Goal: Find specific page/section: Find specific page/section

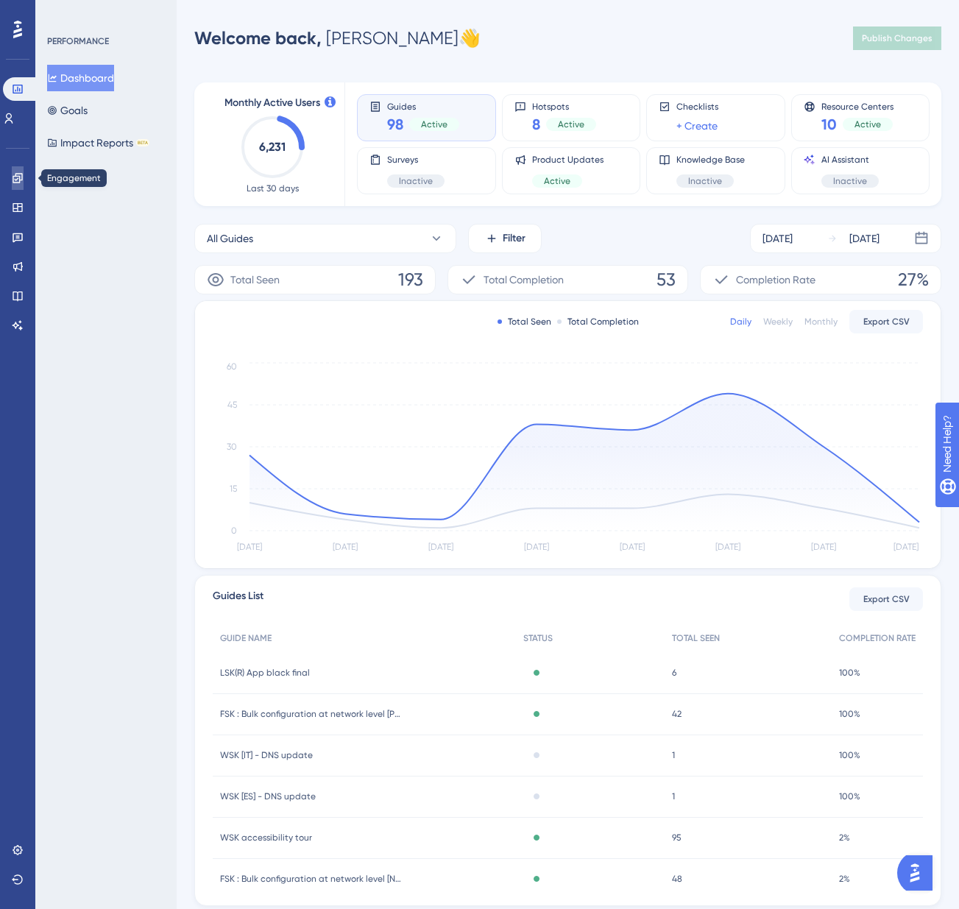
click at [12, 178] on link at bounding box center [18, 178] width 12 height 24
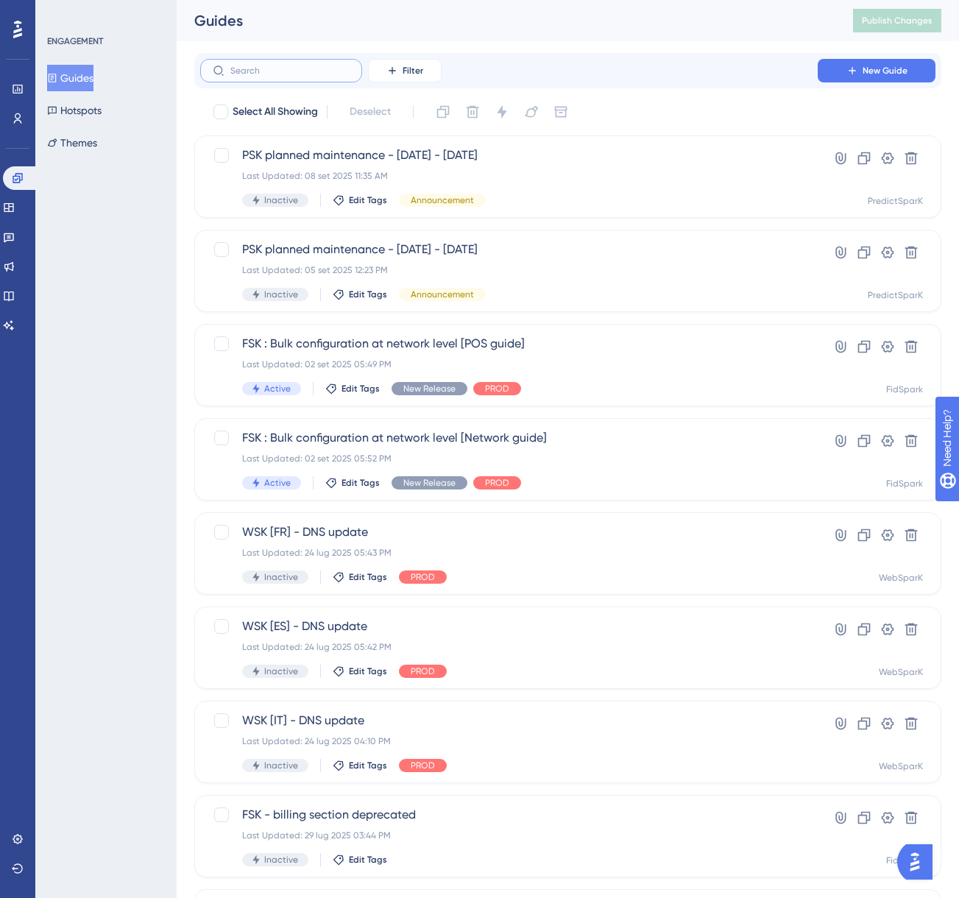
click at [247, 71] on input "text" at bounding box center [289, 71] width 119 height 10
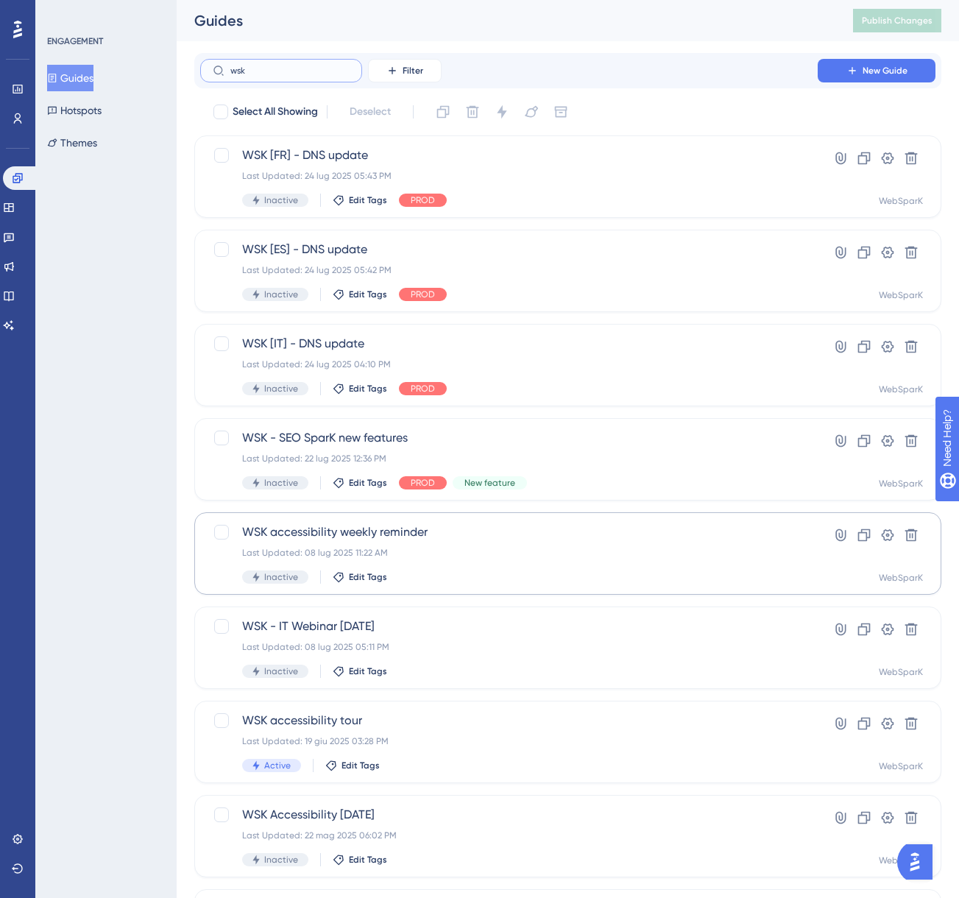
type input "wsk"
click at [403, 530] on span "WSK accessibility weekly reminder" at bounding box center [509, 532] width 534 height 18
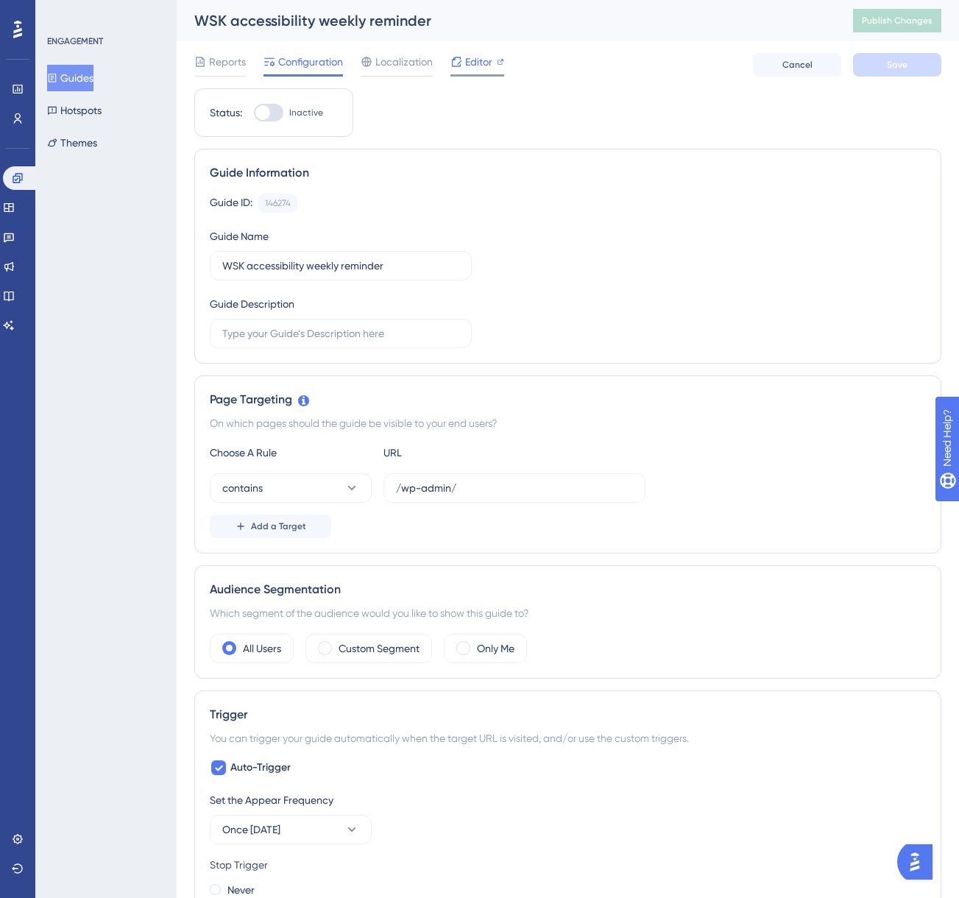
click at [484, 68] on span "Editor" at bounding box center [478, 62] width 27 height 18
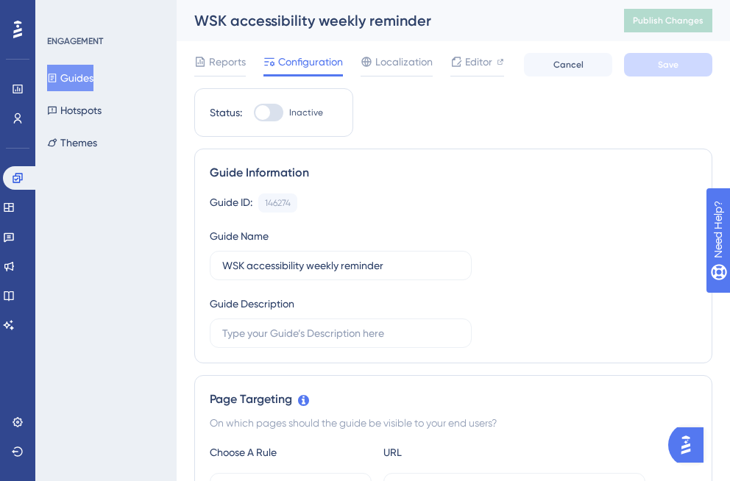
click at [77, 79] on button "Guides" at bounding box center [70, 78] width 46 height 26
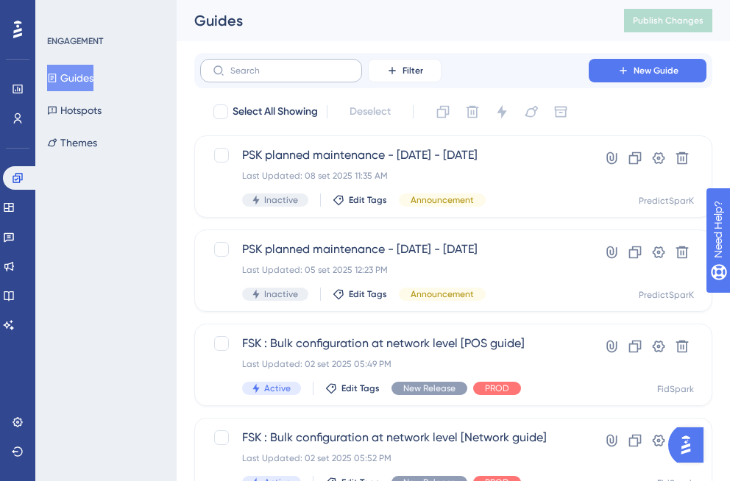
click at [288, 81] on label at bounding box center [281, 71] width 162 height 24
click at [288, 76] on input "text" at bounding box center [289, 71] width 119 height 10
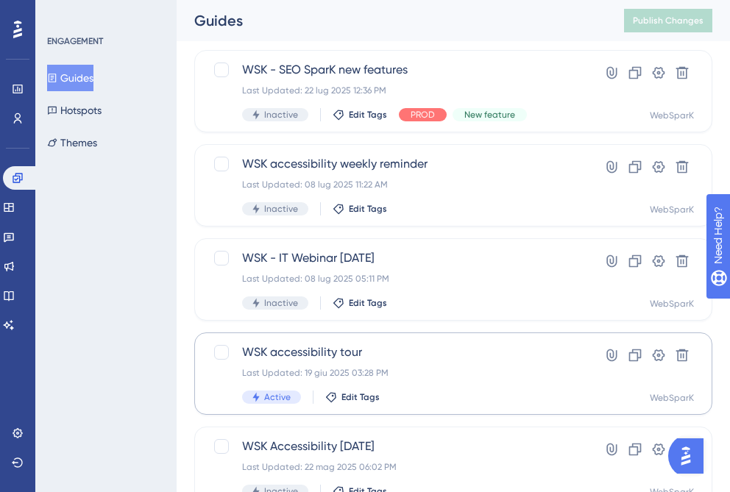
scroll to position [442, 0]
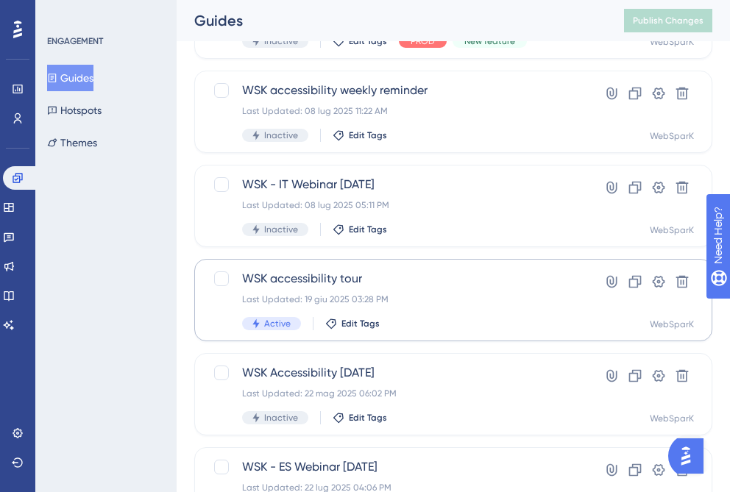
type input "wsk"
click at [312, 276] on span "WSK accessibility tour" at bounding box center [394, 279] width 305 height 18
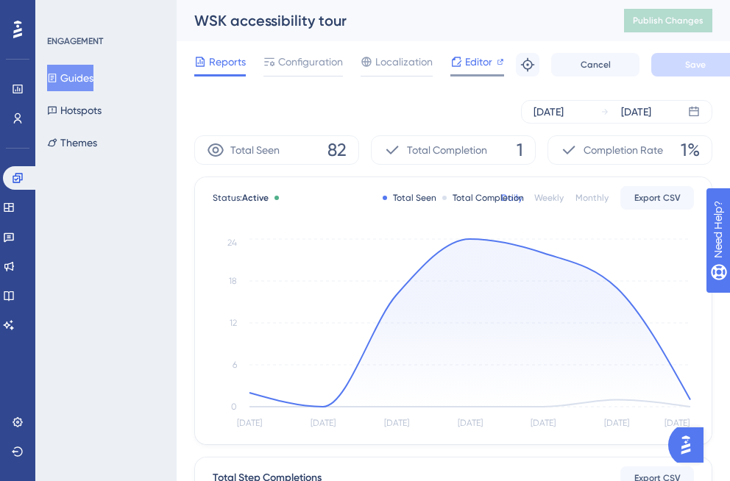
click at [483, 68] on span "Editor" at bounding box center [478, 62] width 27 height 18
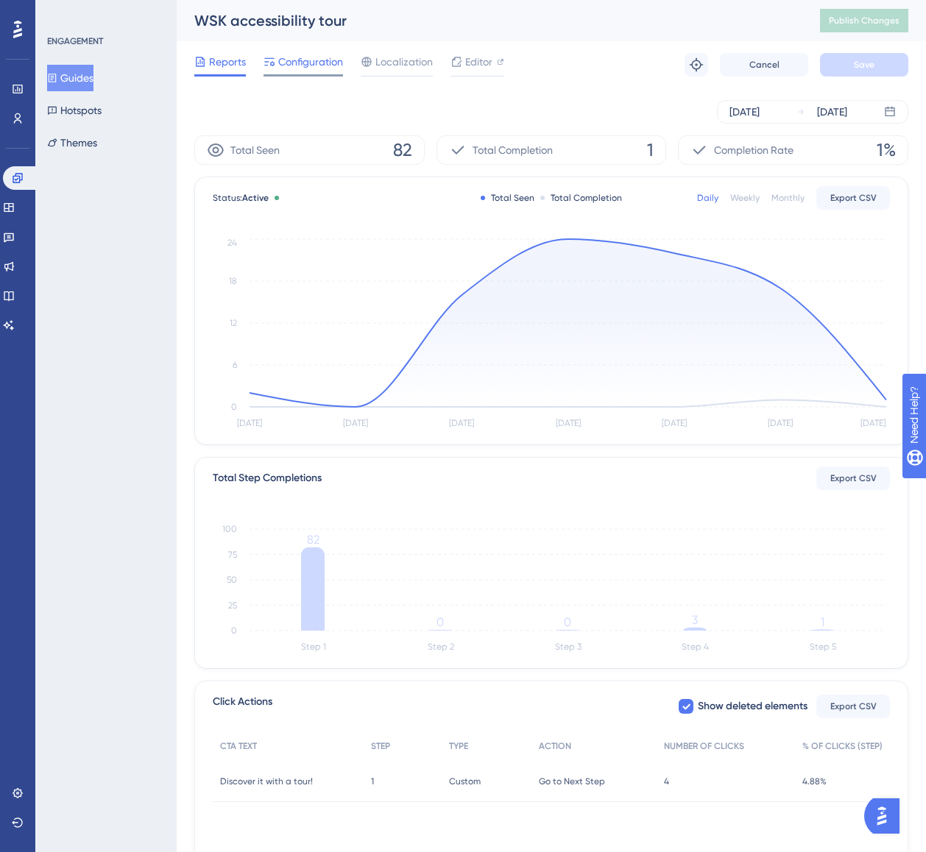
click at [295, 69] on span "Configuration" at bounding box center [310, 62] width 65 height 18
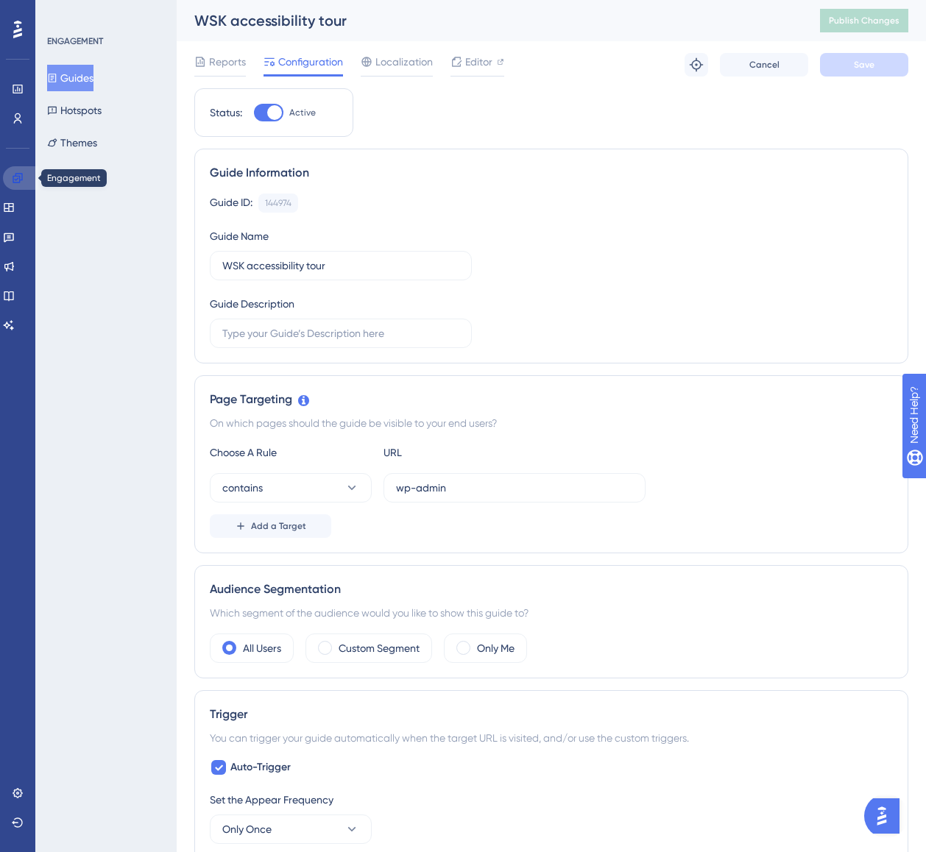
click at [18, 170] on link at bounding box center [20, 178] width 35 height 24
